Goal: Task Accomplishment & Management: Use online tool/utility

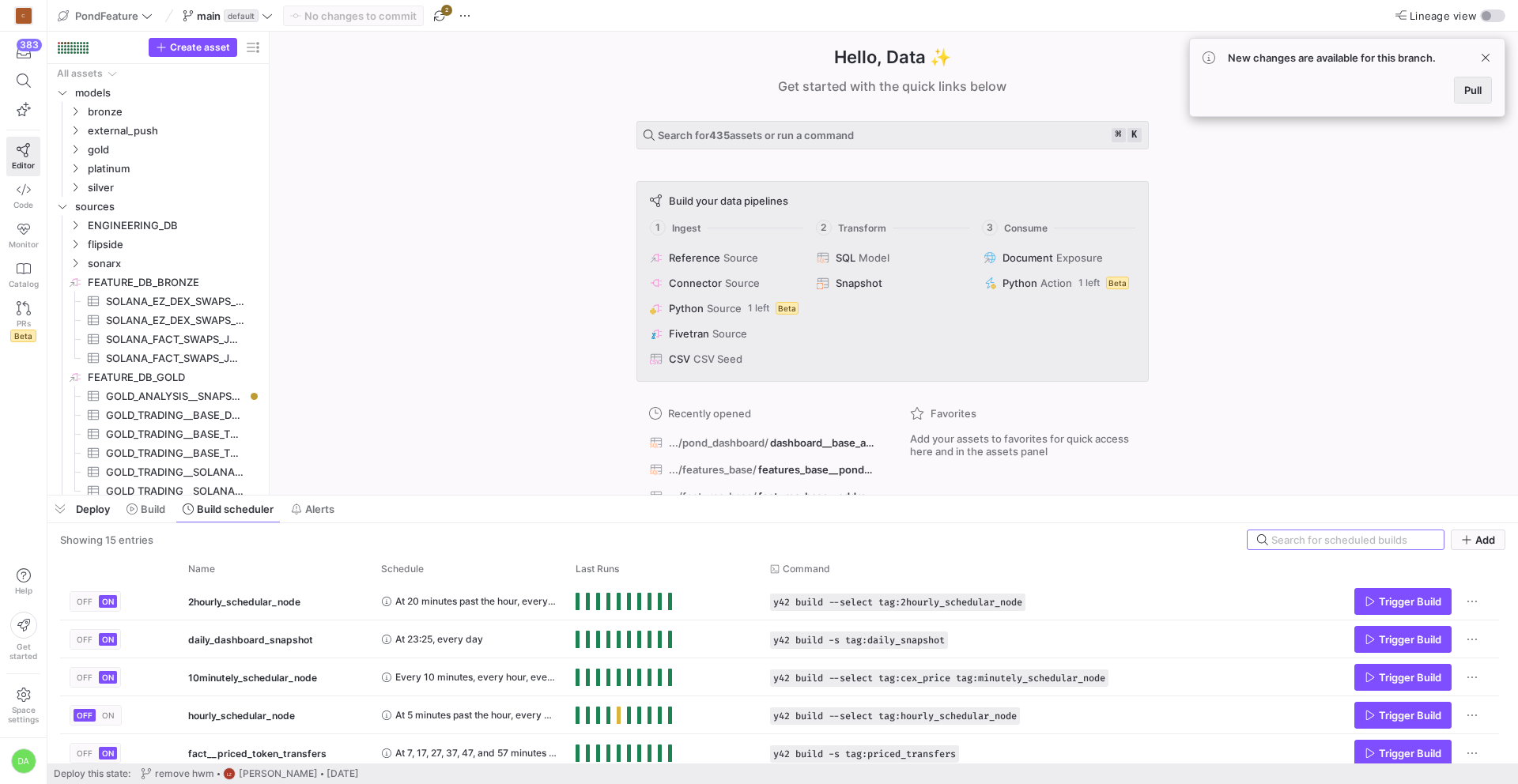
click at [1471, 85] on span "Pull" at bounding box center [1473, 90] width 17 height 12
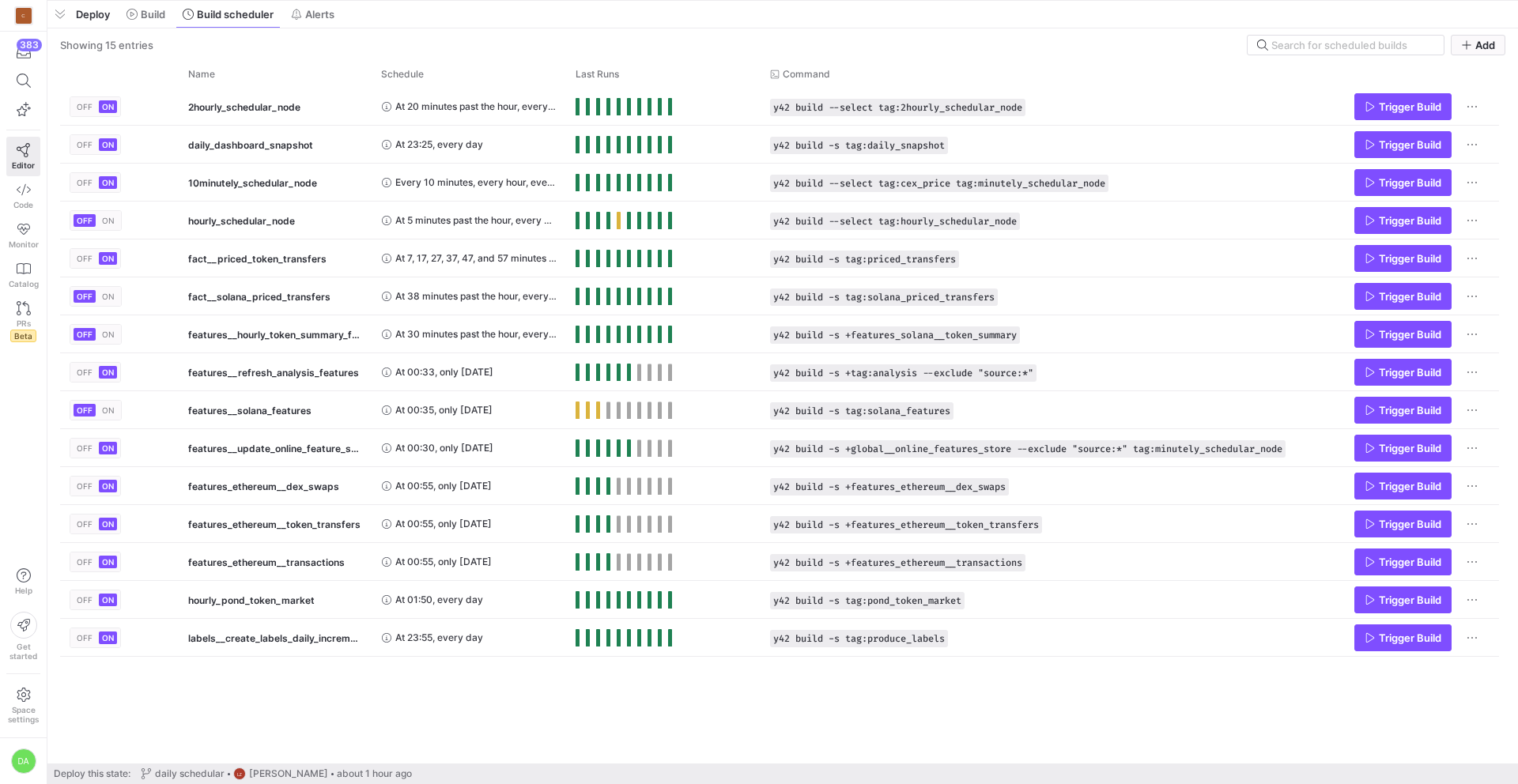
drag, startPoint x: 590, startPoint y: 496, endPoint x: 432, endPoint y: 11, distance: 510.1
click at [581, 0] on html "C 383 Editor Code Monitor Catalog PRs Beta Help Get started Space settings DA P…" at bounding box center [759, 392] width 1518 height 784
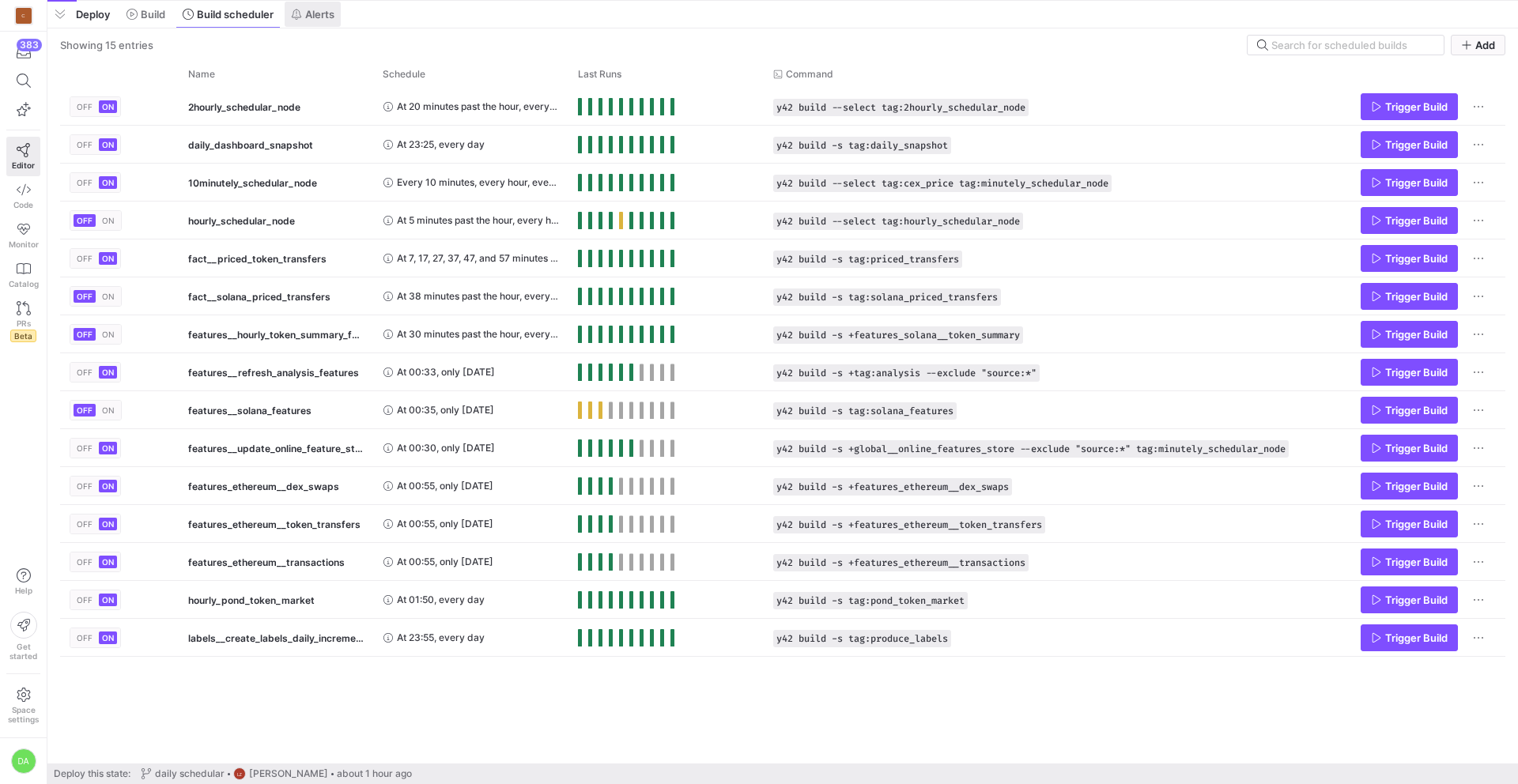
click at [302, 10] on icon at bounding box center [296, 14] width 11 height 11
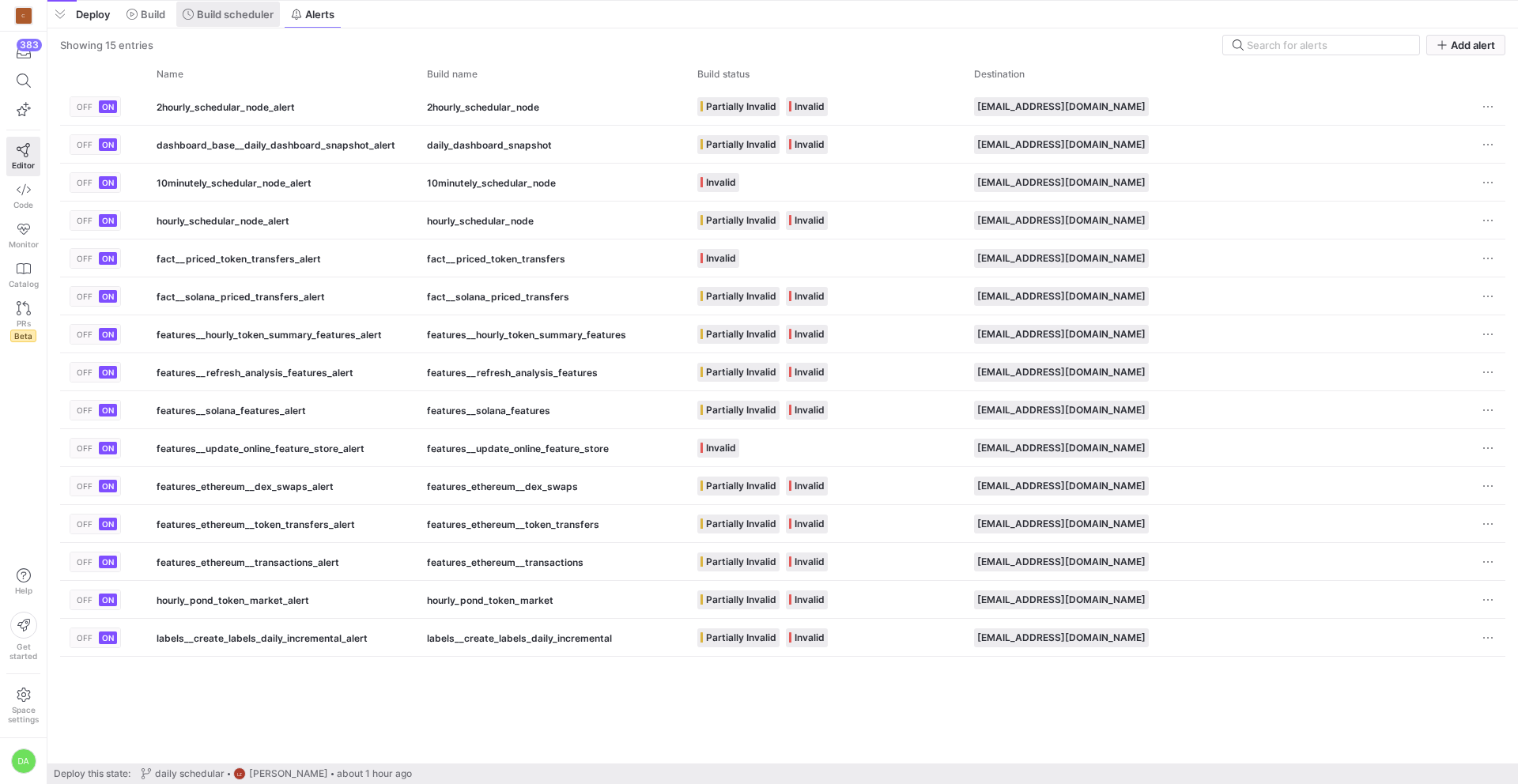
click at [248, 16] on span "Build scheduler" at bounding box center [234, 14] width 77 height 12
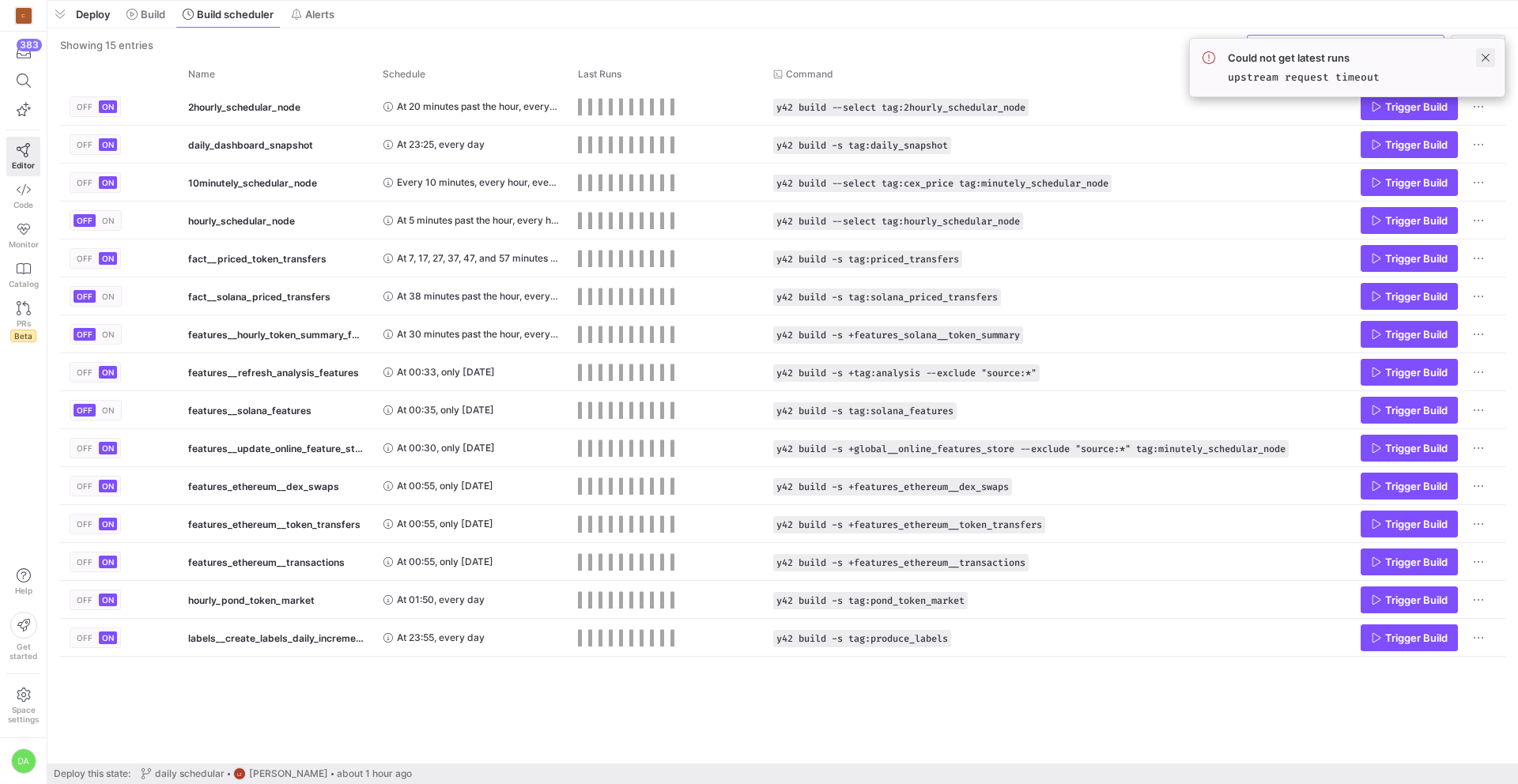
click at [1492, 58] on span at bounding box center [1485, 57] width 19 height 19
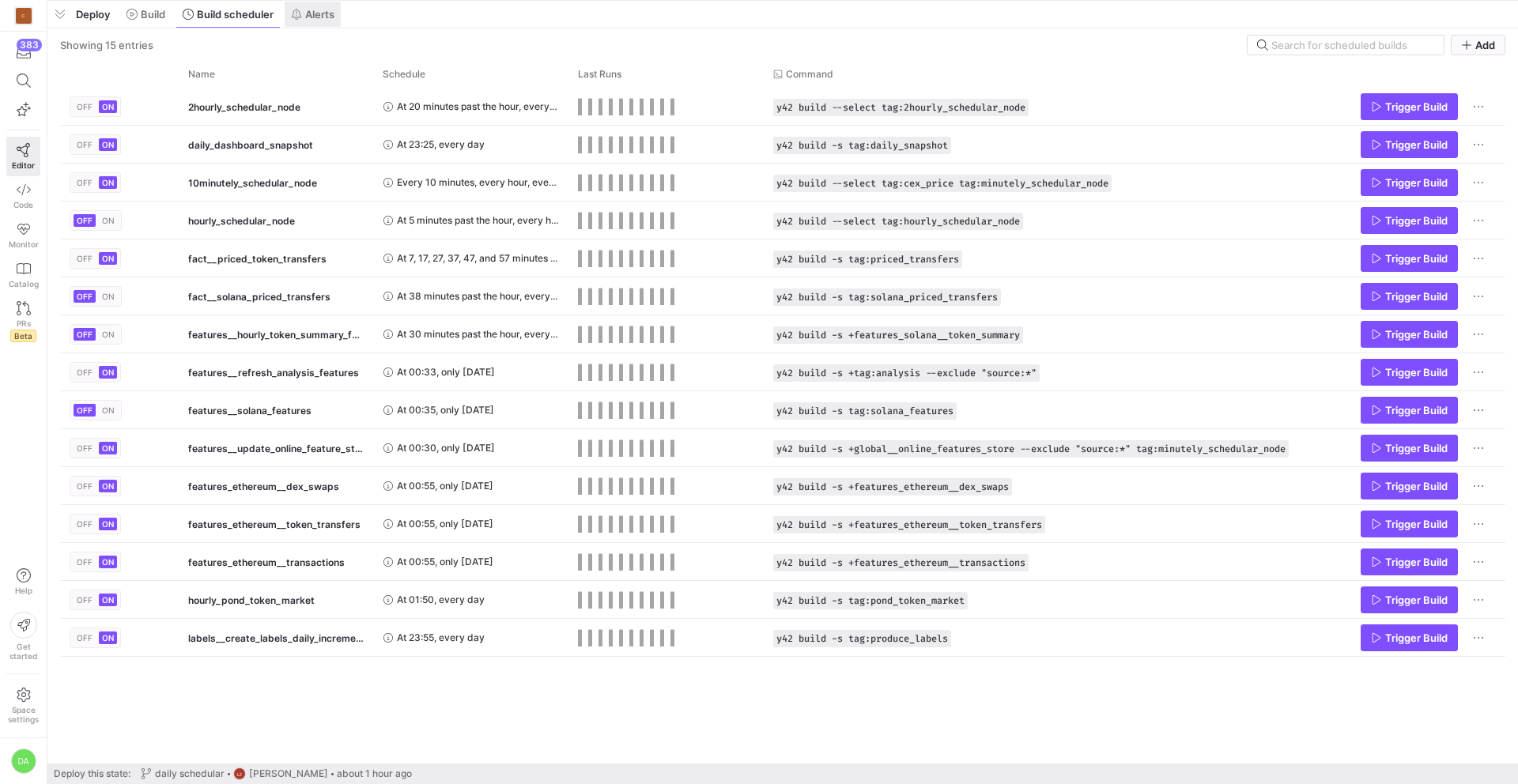
click at [305, 12] on span "Alerts" at bounding box center [312, 14] width 44 height 12
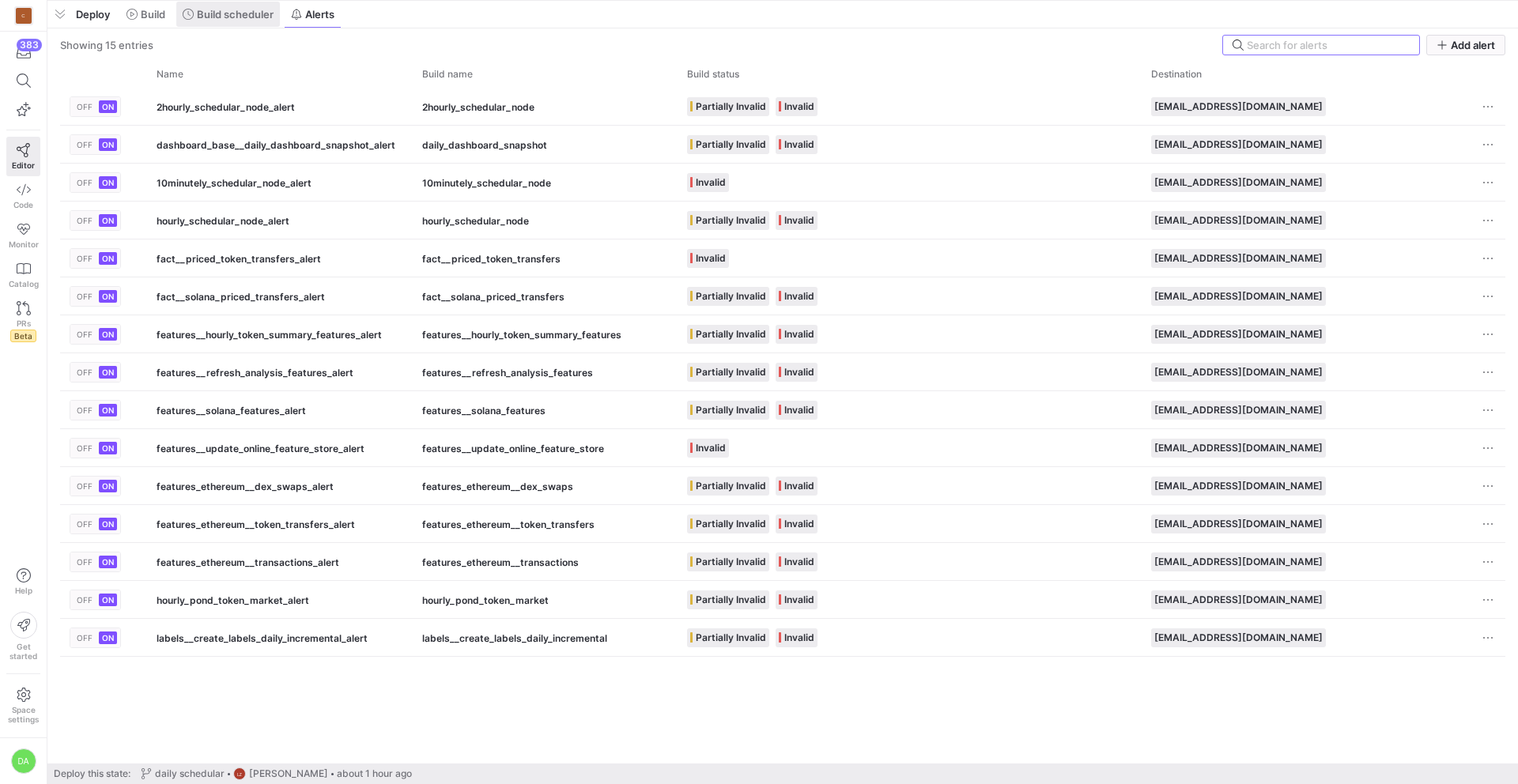
click at [249, 20] on span "Build scheduler" at bounding box center [234, 14] width 77 height 12
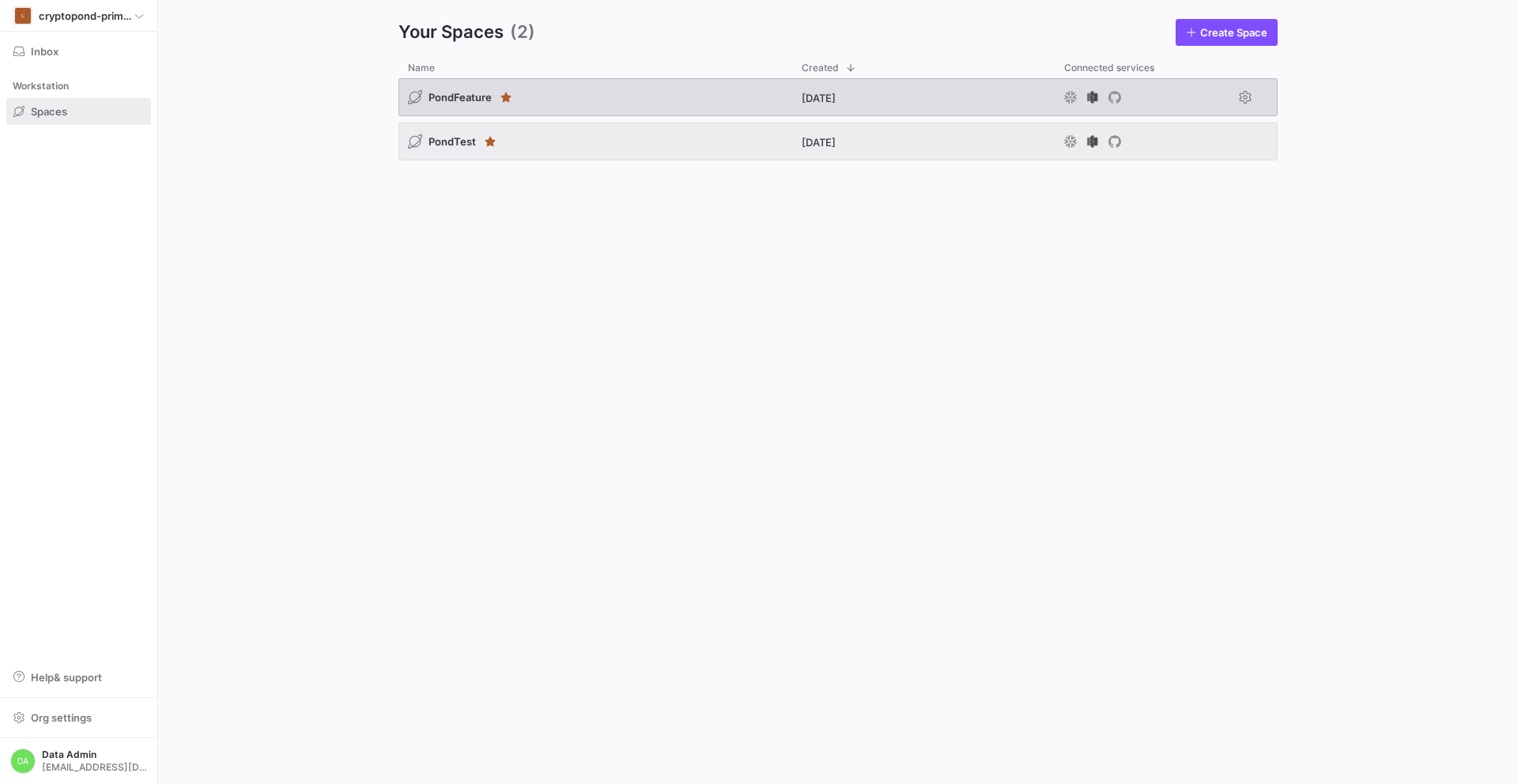
click at [462, 92] on span "PondFeature" at bounding box center [460, 97] width 64 height 12
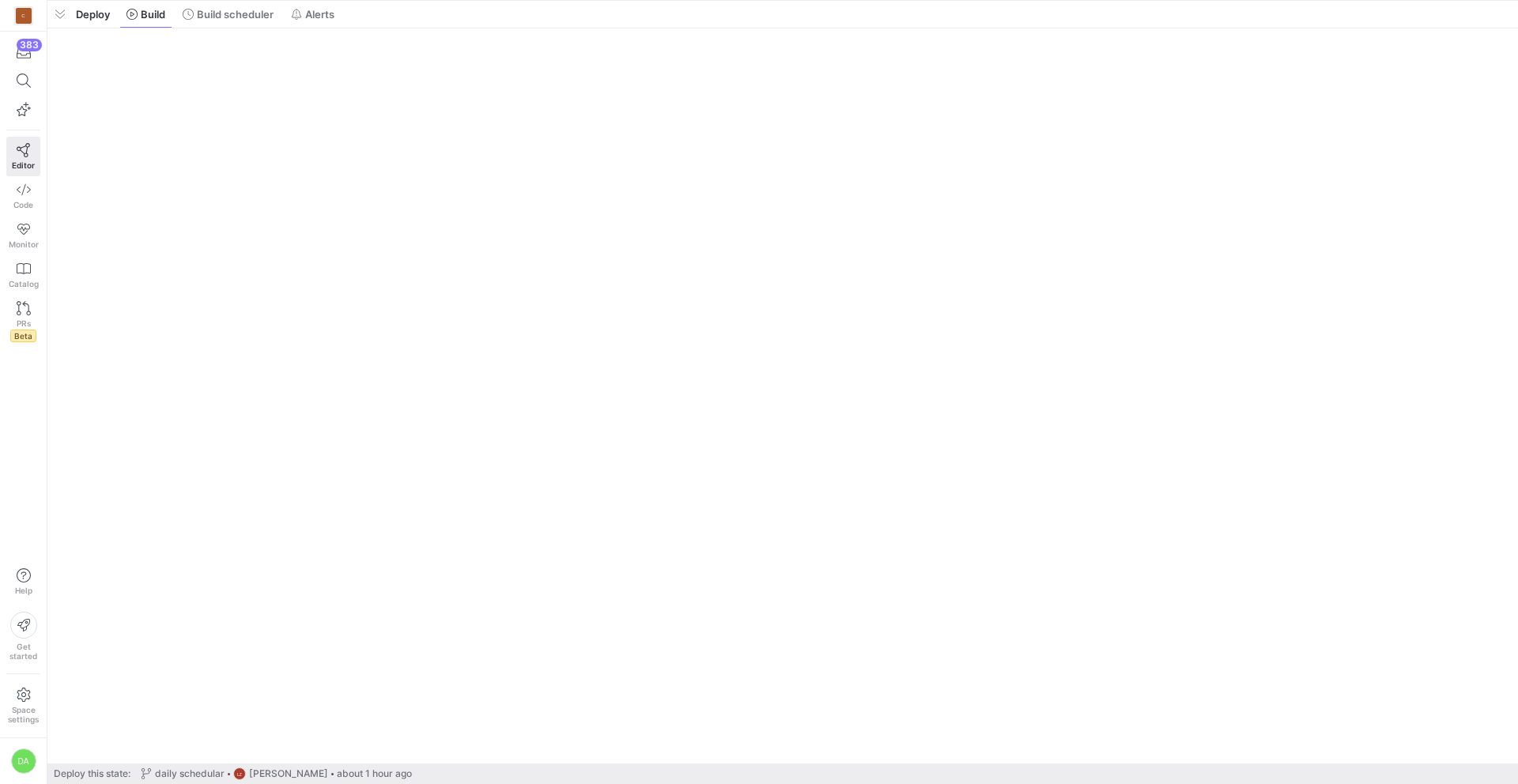
drag, startPoint x: 489, startPoint y: 756, endPoint x: 556, endPoint y: -26, distance: 784.9
click at [556, 0] on html "C 383 Editor Code Monitor Catalog PRs Beta Help Get started Space settings DA P…" at bounding box center [759, 392] width 1518 height 784
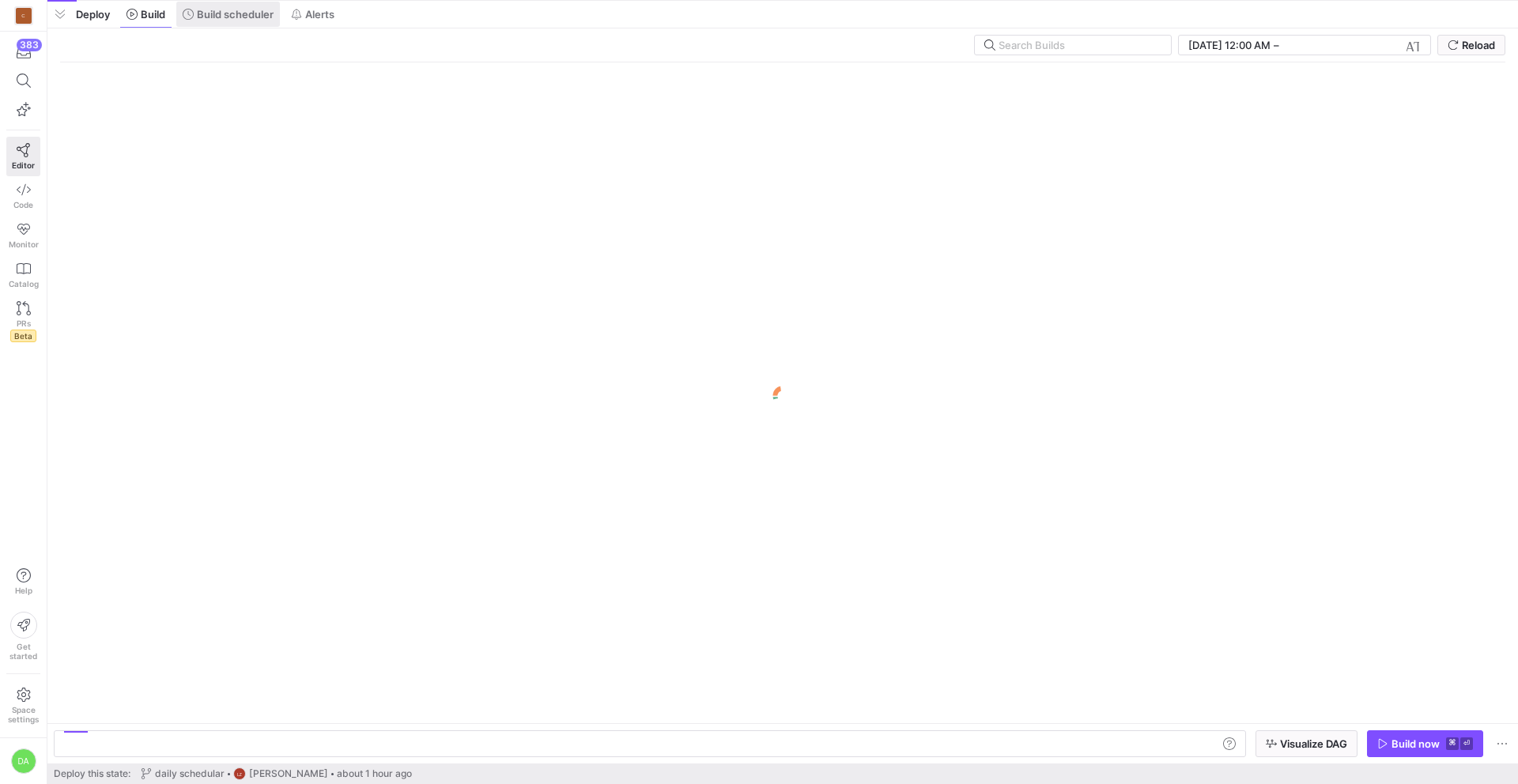
click at [239, 21] on span at bounding box center [228, 14] width 103 height 26
